Goal: Information Seeking & Learning: Stay updated

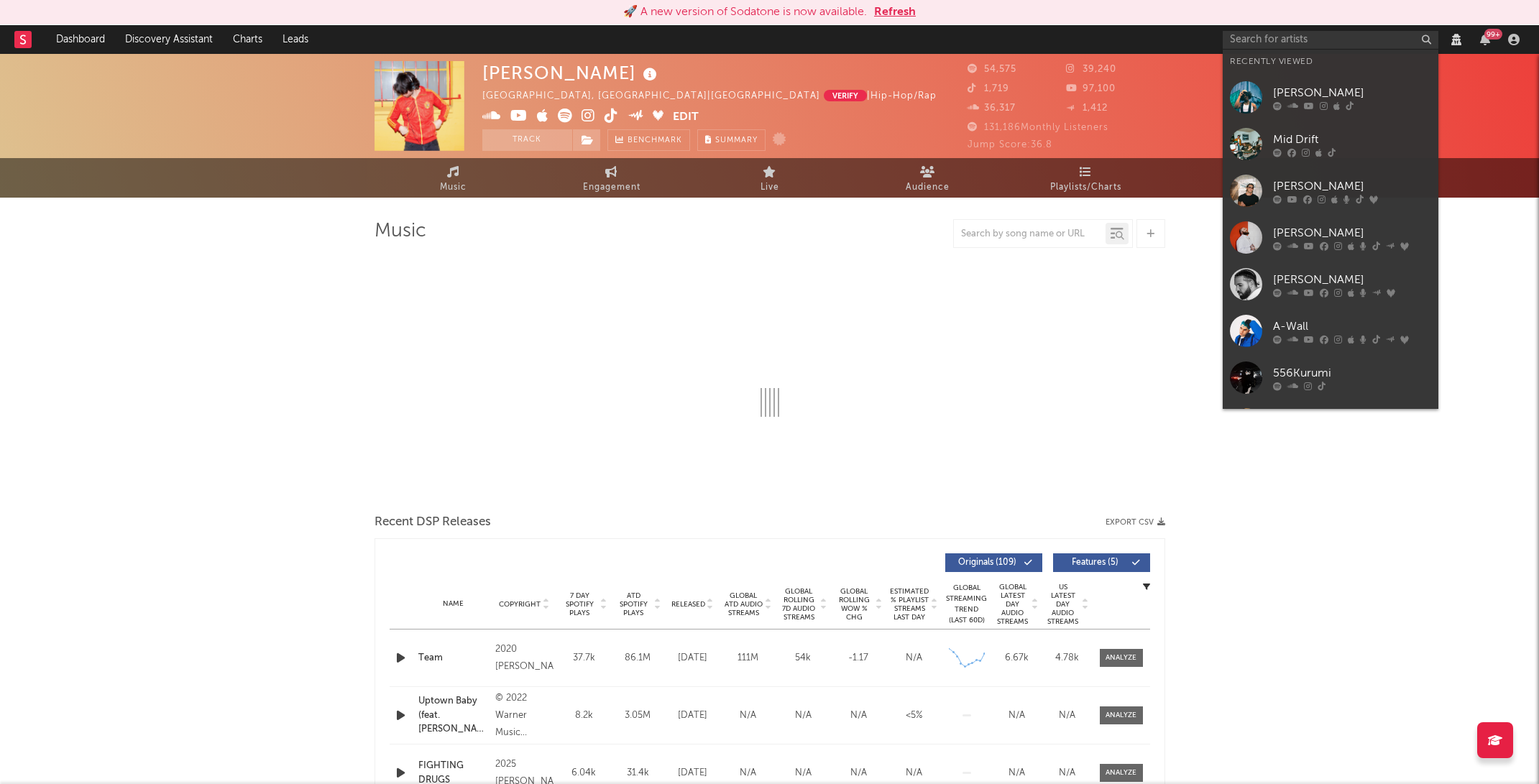
select select "View all"
click at [244, 44] on link "Charts" at bounding box center [247, 39] width 50 height 28
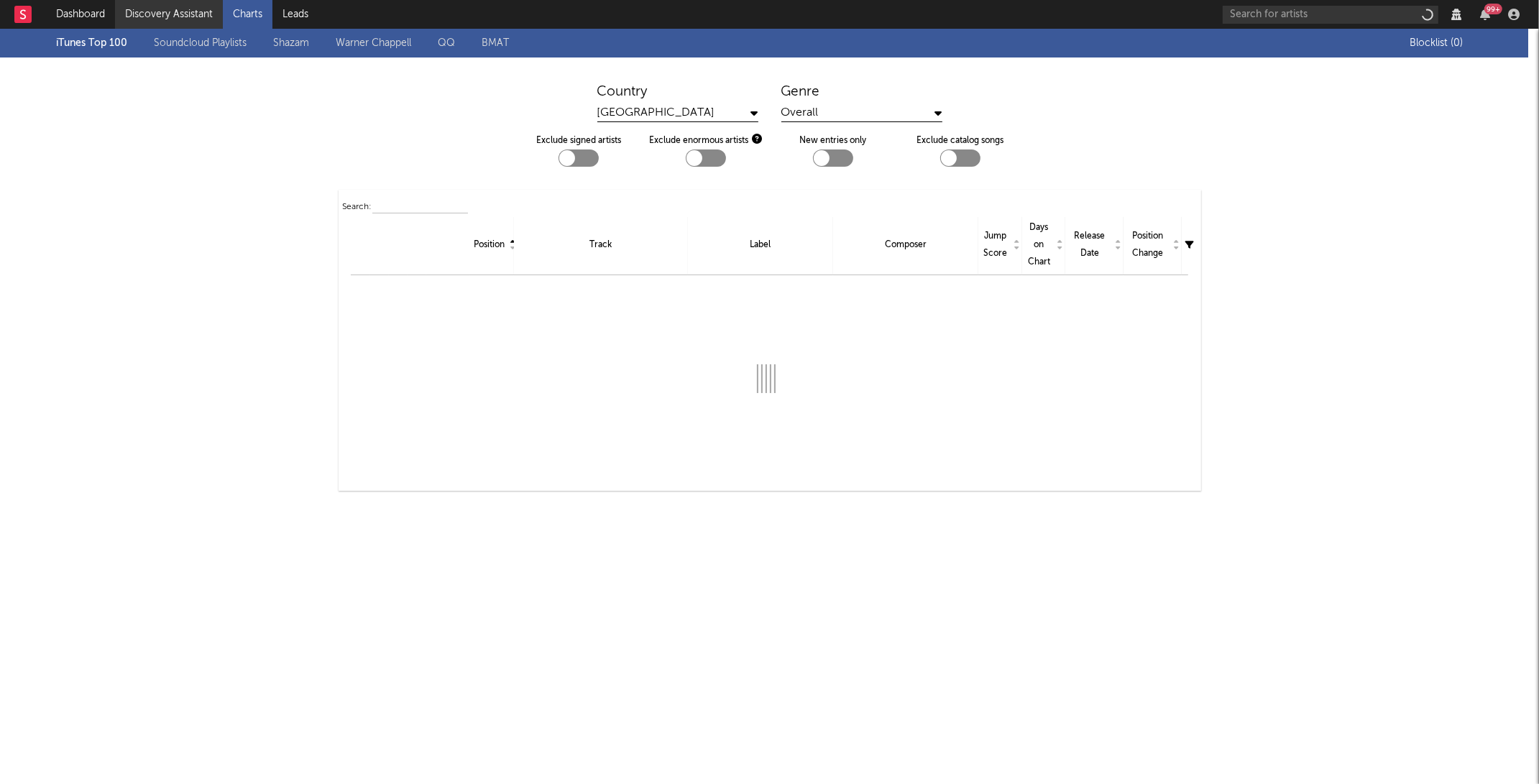
click at [181, 14] on link "Discovery Assistant" at bounding box center [169, 14] width 108 height 28
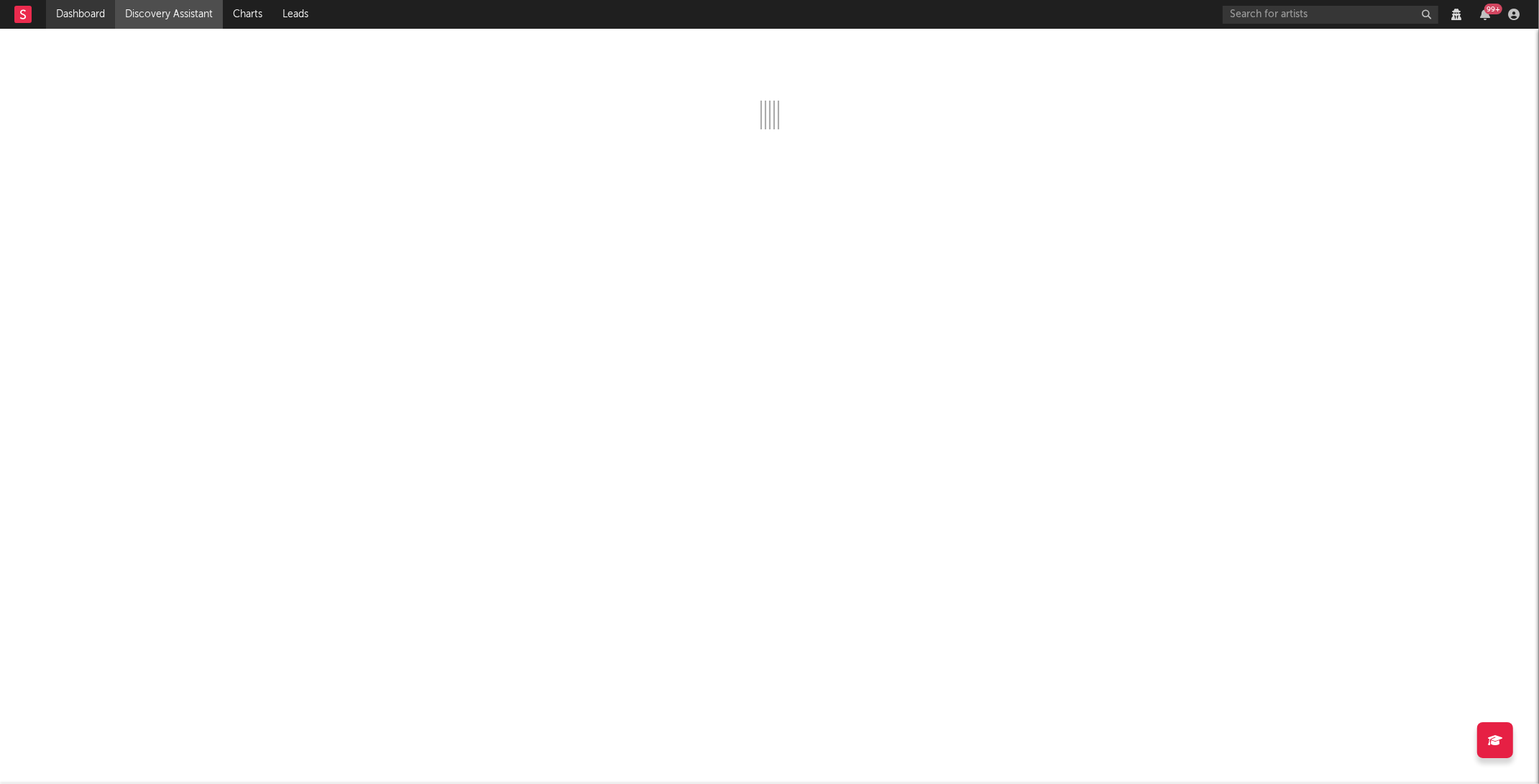
click at [88, 17] on link "Dashboard" at bounding box center [80, 14] width 69 height 28
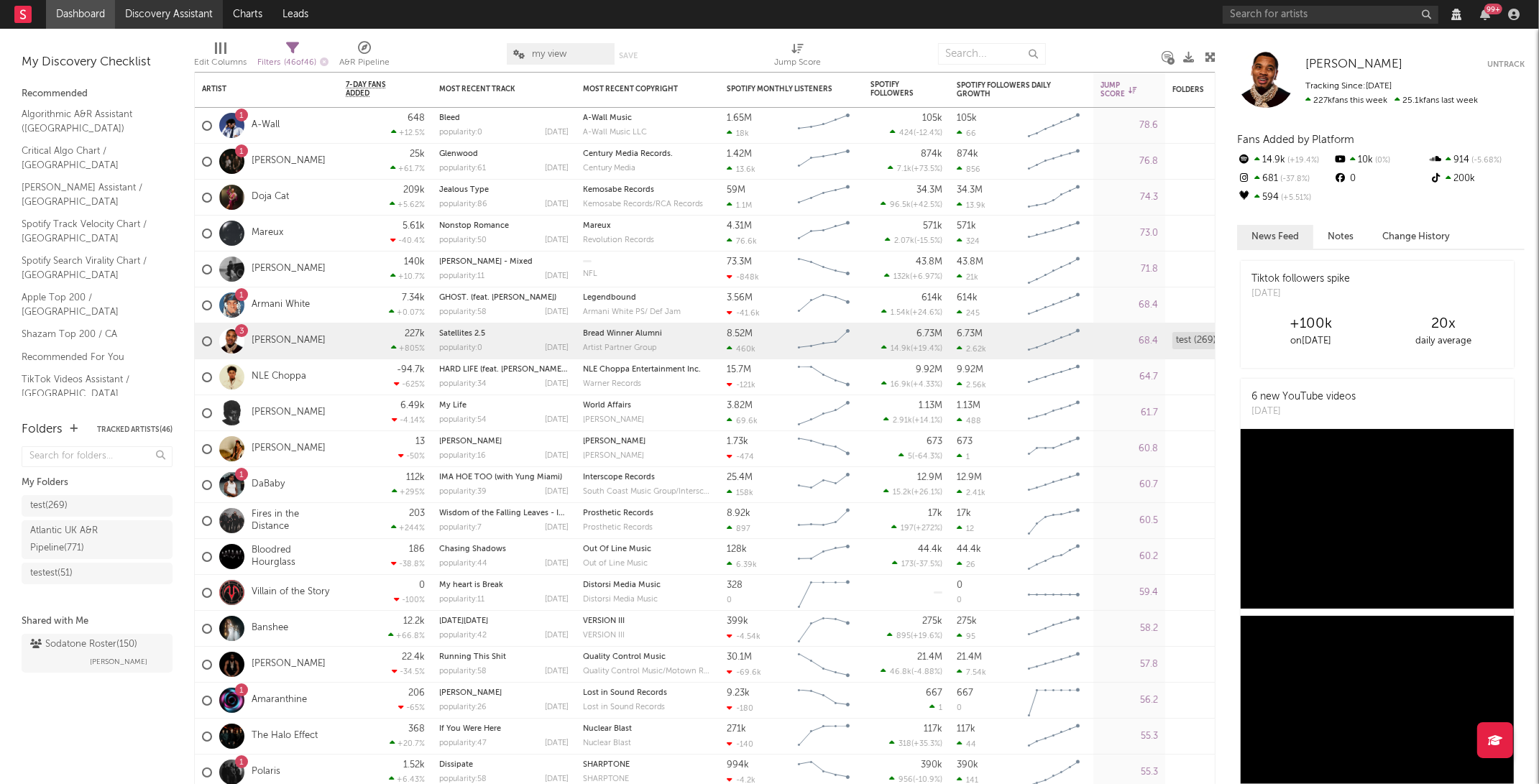
click at [195, 18] on link "Discovery Assistant" at bounding box center [169, 14] width 108 height 28
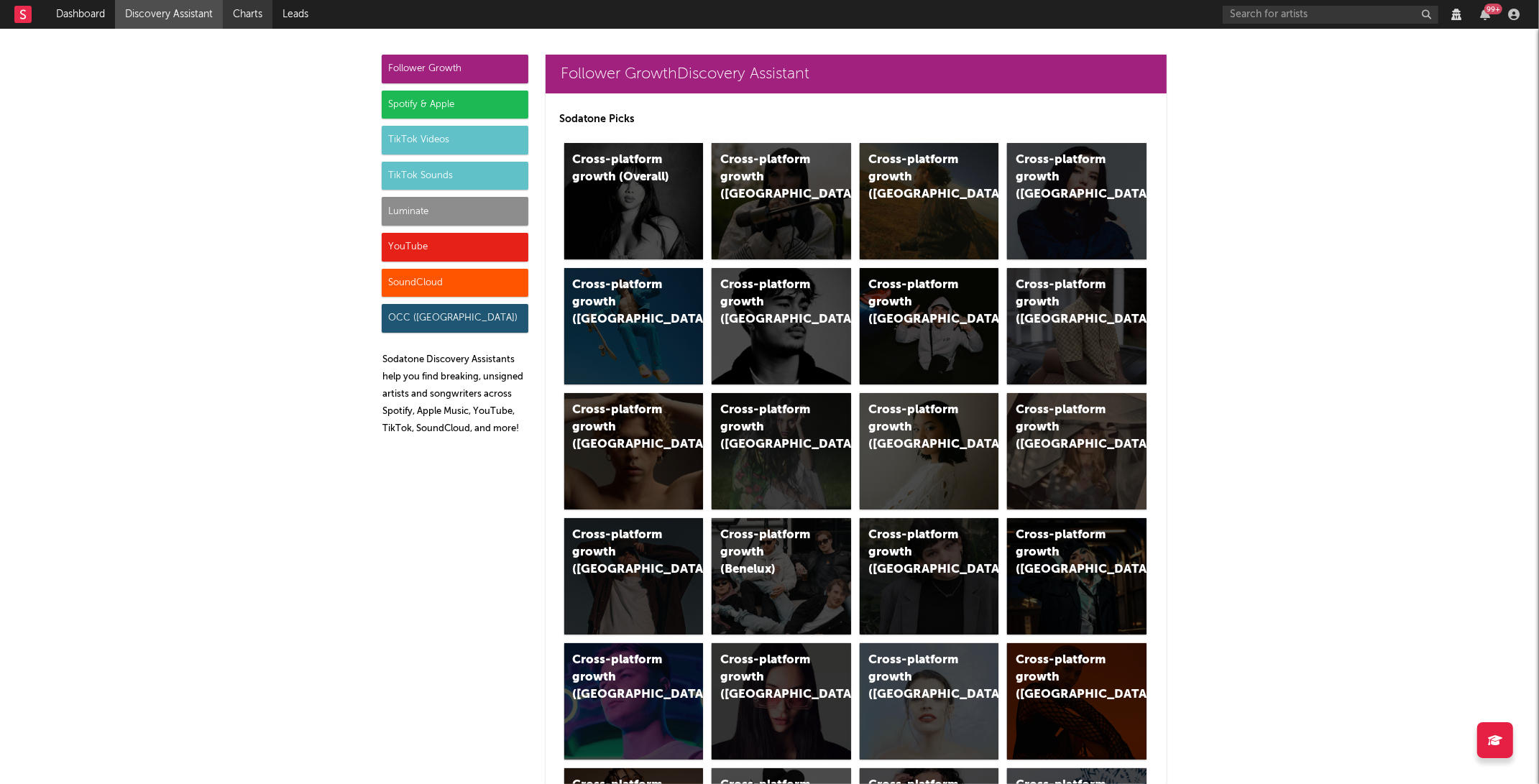
click at [230, 14] on link "Charts" at bounding box center [247, 14] width 50 height 28
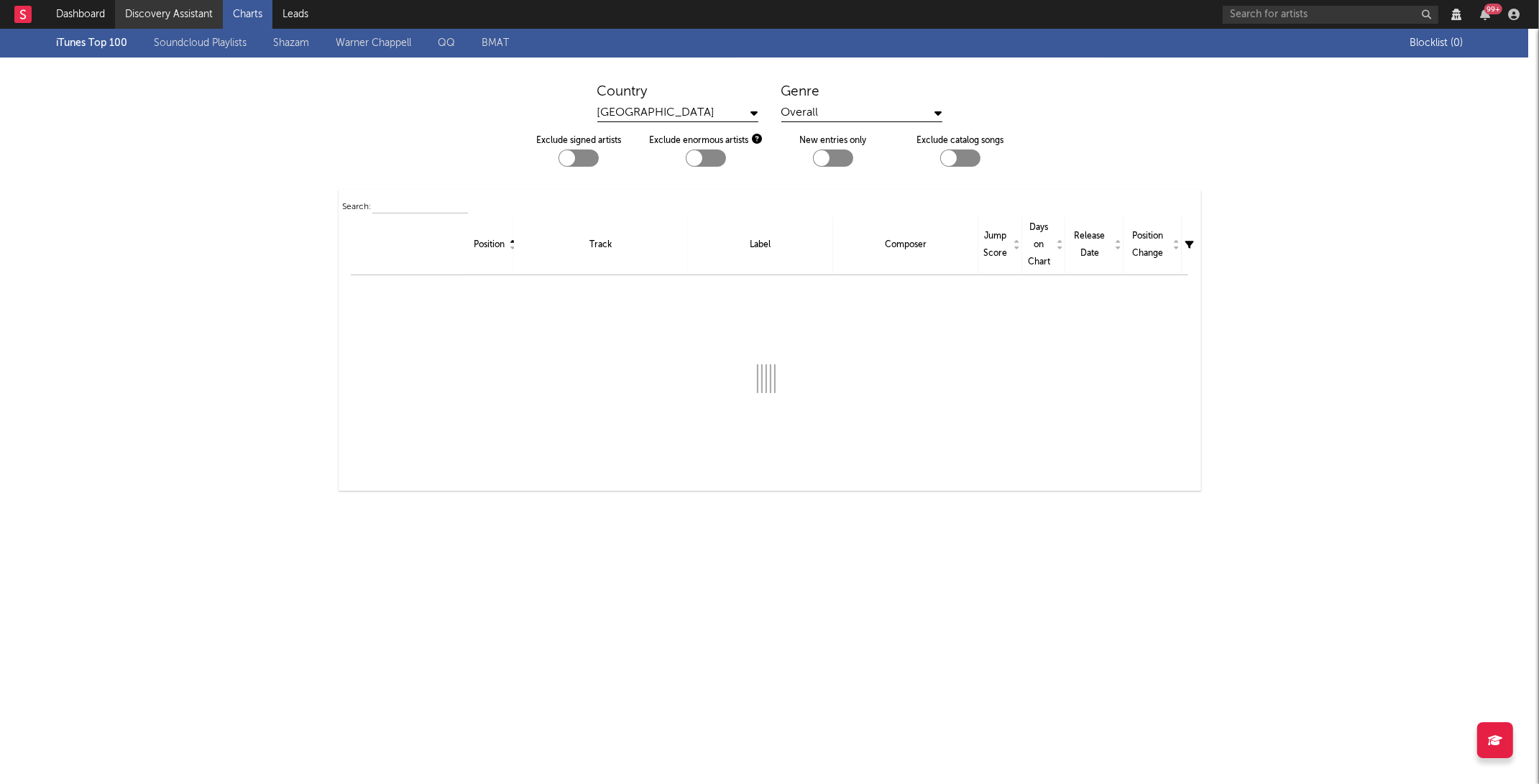
click at [176, 13] on link "Discovery Assistant" at bounding box center [169, 14] width 108 height 28
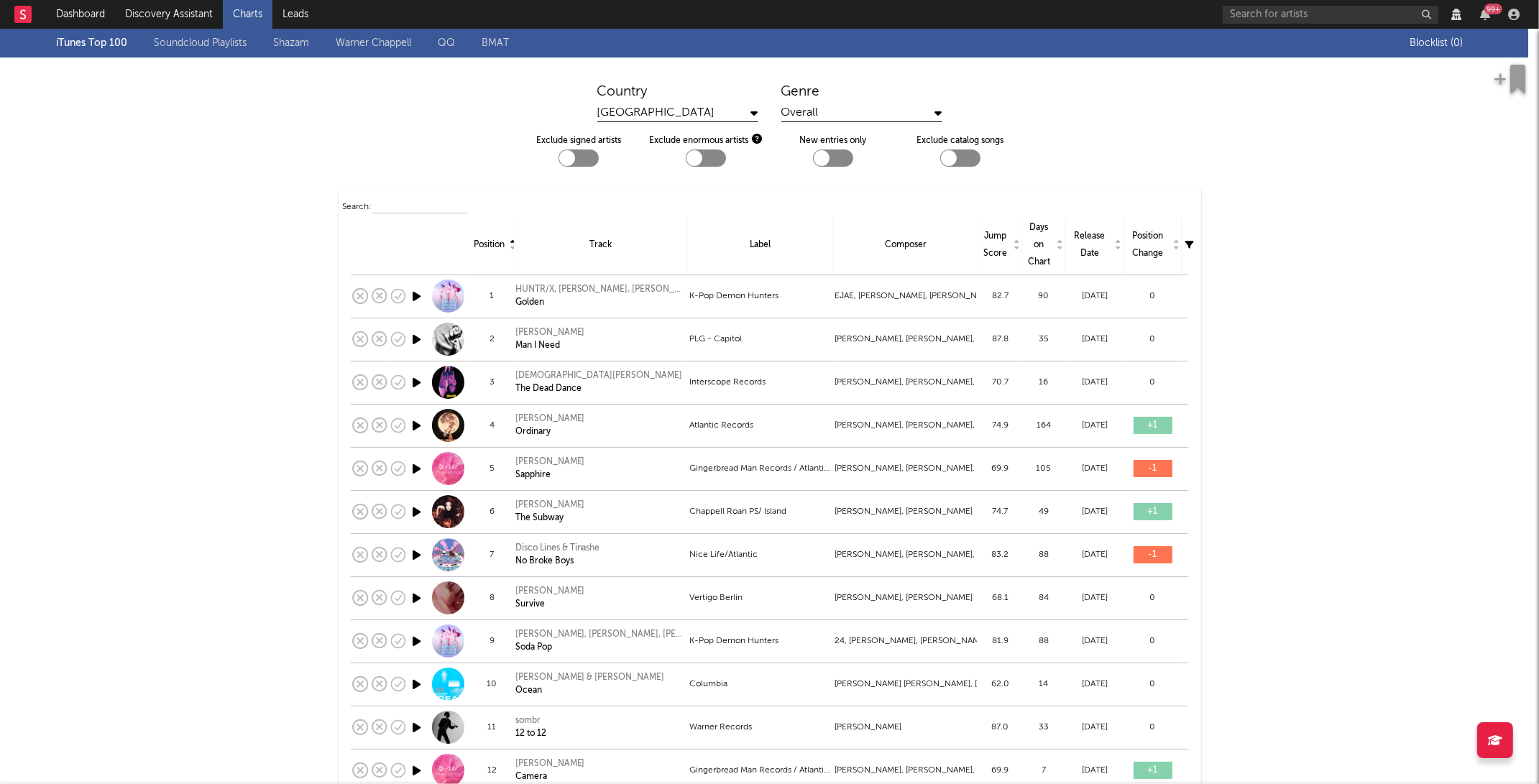
click at [258, 19] on link "Charts" at bounding box center [247, 14] width 50 height 28
click at [68, 12] on link "Dashboard" at bounding box center [80, 14] width 69 height 28
